Goal: Task Accomplishment & Management: Use online tool/utility

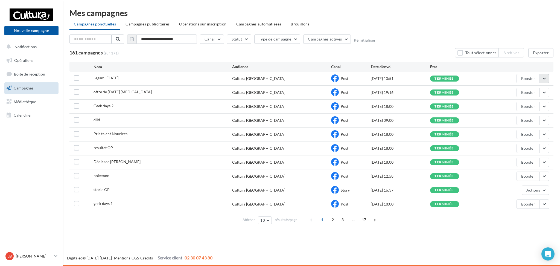
click at [546, 78] on button "button" at bounding box center [544, 78] width 9 height 9
click at [519, 92] on button "Voir les résultats" at bounding box center [522, 91] width 55 height 14
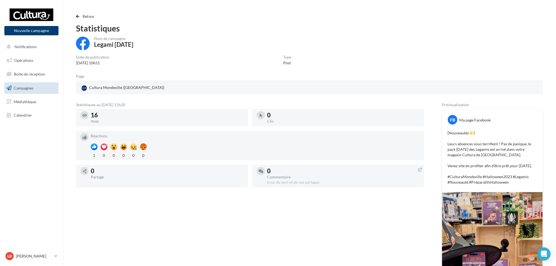
click at [42, 32] on button "Nouvelle campagne" at bounding box center [31, 30] width 54 height 9
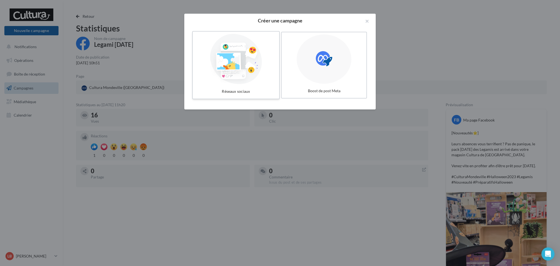
click at [233, 67] on div at bounding box center [236, 59] width 82 height 50
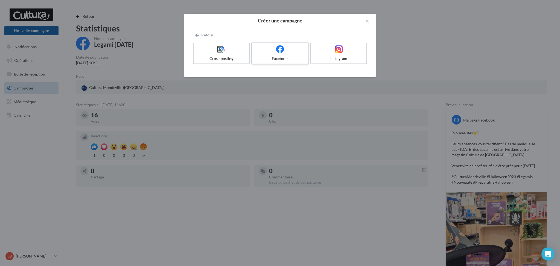
click at [294, 58] on div "Facebook" at bounding box center [280, 58] width 52 height 5
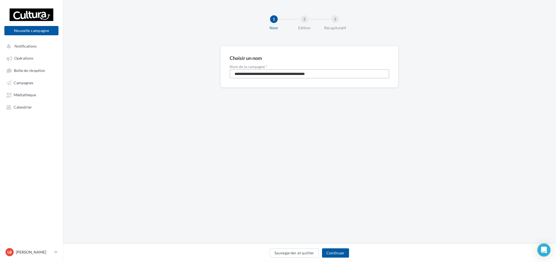
drag, startPoint x: 340, startPoint y: 72, endPoint x: 213, endPoint y: 73, distance: 126.7
click at [213, 73] on div "**********" at bounding box center [309, 75] width 493 height 59
type input "**********"
click at [342, 255] on button "Continuer" at bounding box center [335, 252] width 27 height 9
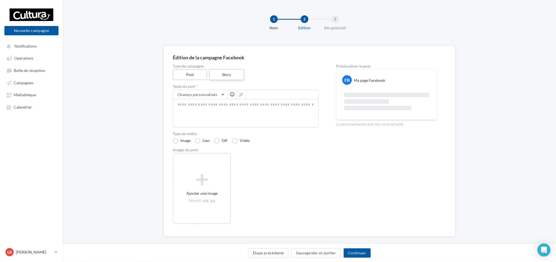
click at [222, 75] on label "Story" at bounding box center [226, 74] width 35 height 11
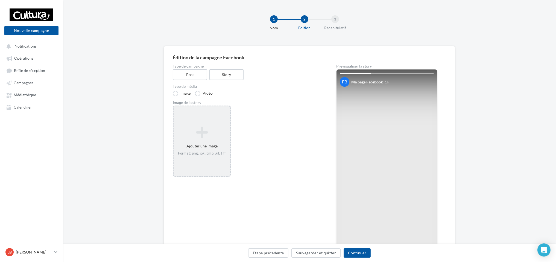
click at [181, 149] on div "Ajouter une image Format: png, jpg, bmp, gif, tiff" at bounding box center [202, 141] width 57 height 35
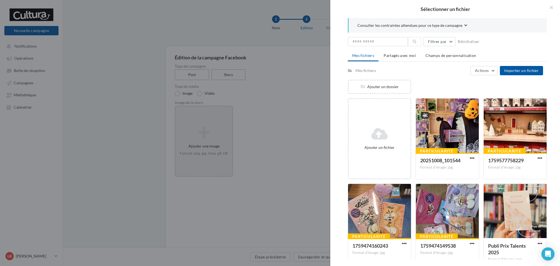
drag, startPoint x: 513, startPoint y: 71, endPoint x: 453, endPoint y: 63, distance: 59.8
click at [453, 63] on div "Mes fichiers Partagés avec moi Champs de personnalisation Mes fichiers Actions …" at bounding box center [447, 203] width 199 height 304
click at [523, 68] on span "Importer un fichier" at bounding box center [521, 70] width 34 height 5
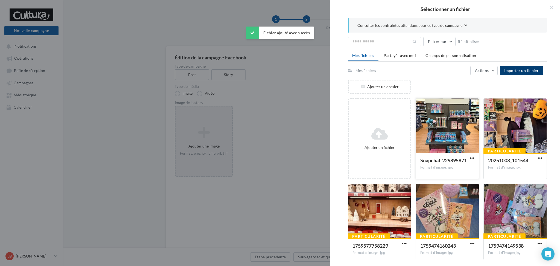
click at [456, 123] on div at bounding box center [447, 125] width 63 height 55
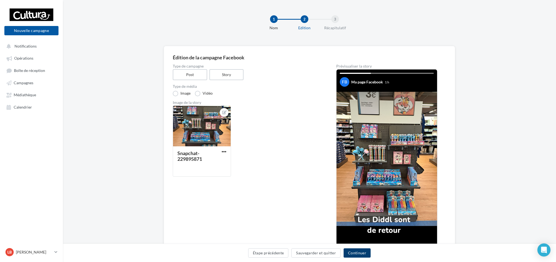
click at [359, 253] on button "Continuer" at bounding box center [357, 252] width 27 height 9
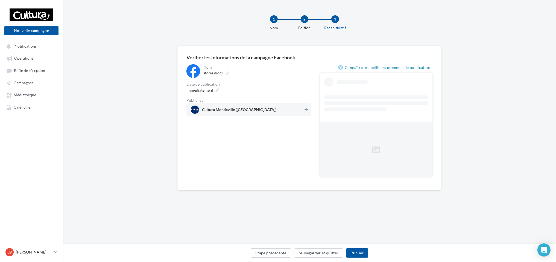
click at [307, 110] on icon at bounding box center [306, 110] width 3 height 4
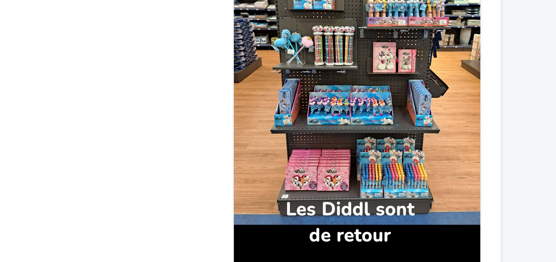
scroll to position [59, 0]
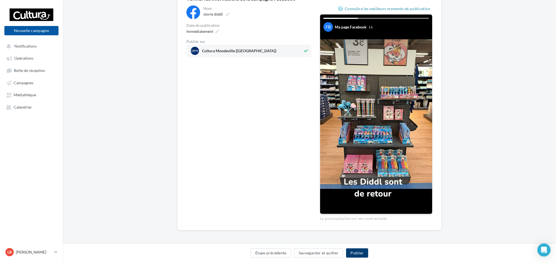
click at [355, 251] on button "Publier" at bounding box center [357, 252] width 22 height 9
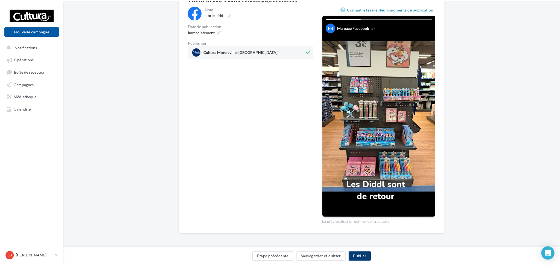
scroll to position [55, 0]
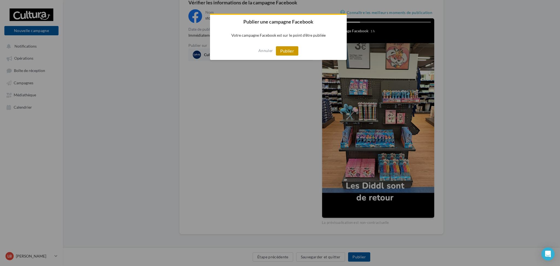
click at [288, 49] on button "Publier" at bounding box center [287, 50] width 22 height 9
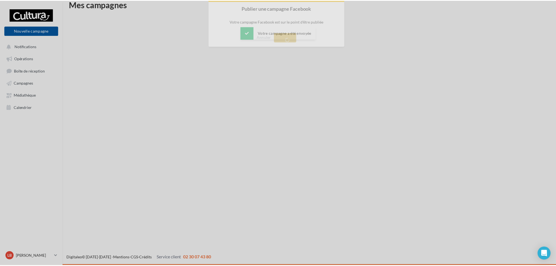
scroll to position [9, 0]
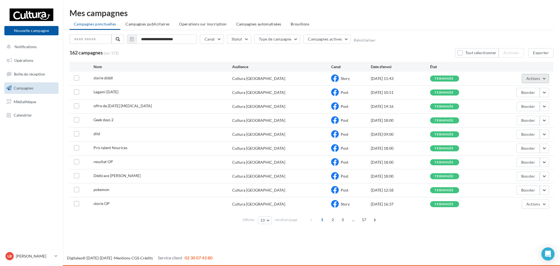
click at [542, 78] on button "Actions" at bounding box center [535, 78] width 27 height 9
click at [556, 102] on div "**********" at bounding box center [311, 117] width 497 height 217
click at [545, 92] on button "button" at bounding box center [544, 92] width 9 height 9
click at [527, 102] on button "Voir les résultats" at bounding box center [522, 105] width 55 height 14
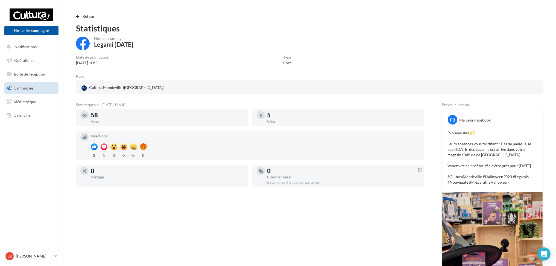
click at [78, 17] on span "button" at bounding box center [77, 16] width 3 height 4
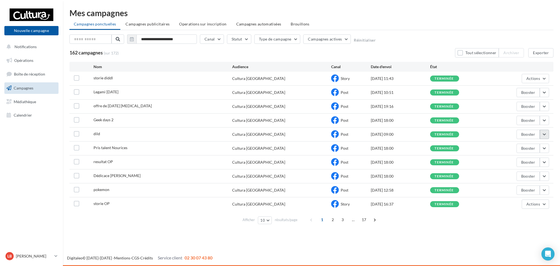
click at [544, 135] on button "button" at bounding box center [544, 134] width 9 height 9
click at [524, 142] on button "Voir les résultats" at bounding box center [522, 147] width 55 height 14
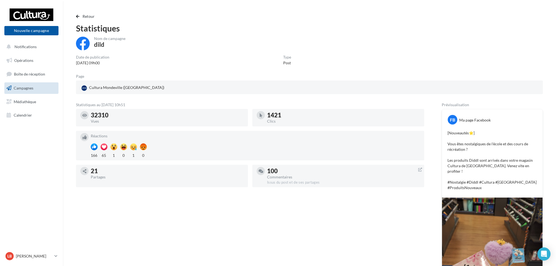
click at [328, 163] on div "32310 Vues 1421 Clics Réactions 166 65 1 0 1 0 21 Partages 100 Commentaires Iss…" at bounding box center [252, 150] width 353 height 83
click at [77, 12] on div "Retour Statistiques Nom de campagne dild Date de publication 03/10/2025 09h00 T…" at bounding box center [309, 198] width 493 height 379
click at [77, 15] on span "button" at bounding box center [77, 16] width 3 height 4
